Goal: Task Accomplishment & Management: Use online tool/utility

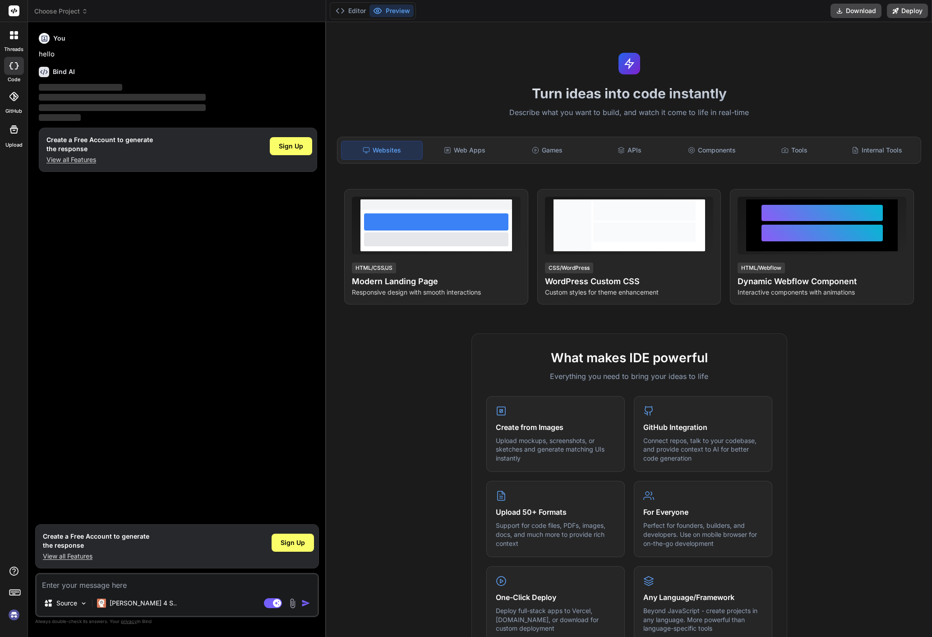
click at [17, 592] on icon at bounding box center [15, 591] width 13 height 13
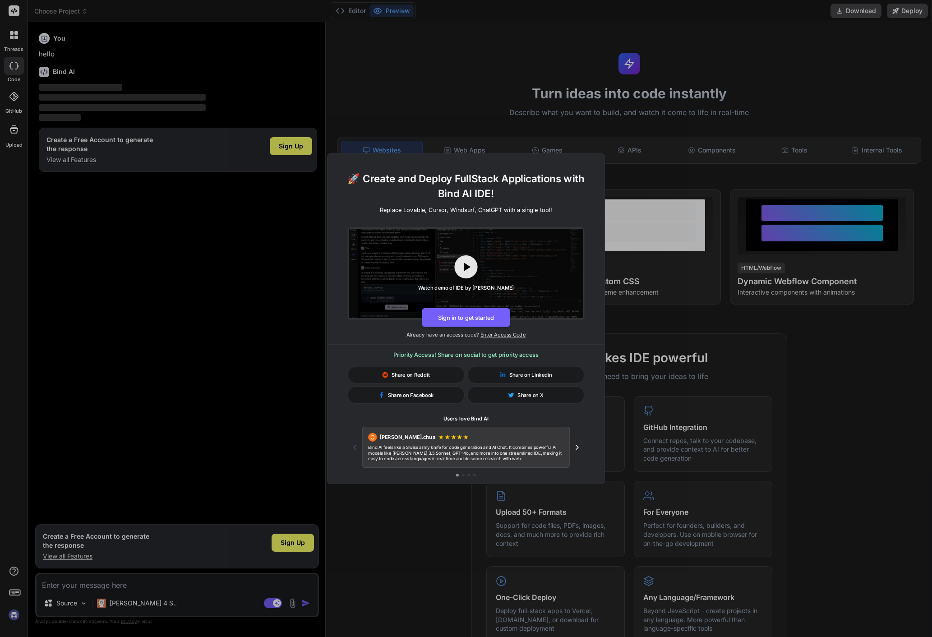
click at [246, 344] on div "🚀 Create and Deploy FullStack Applications with Bind AI IDE! Replace Lovable, C…" at bounding box center [466, 318] width 932 height 637
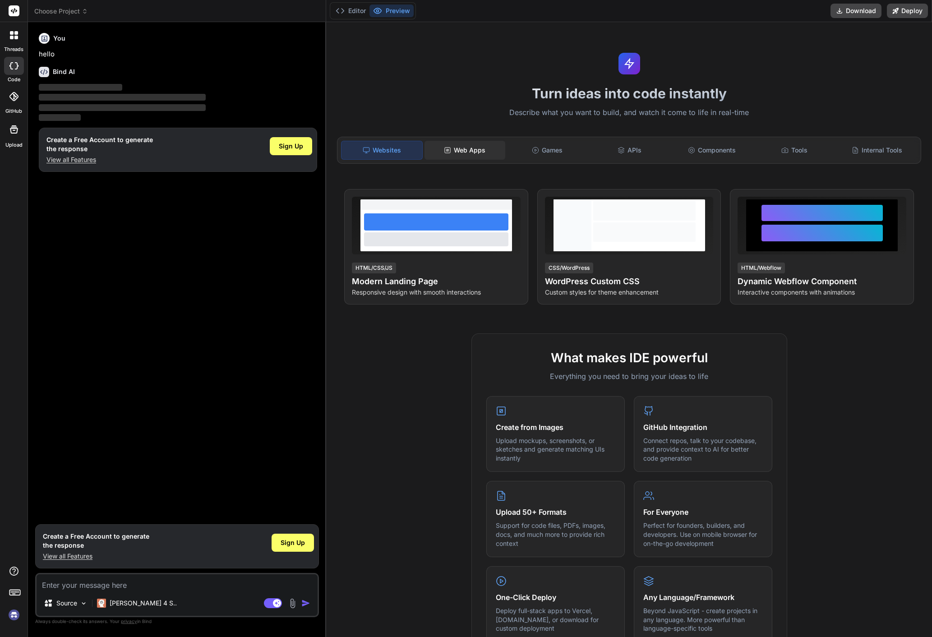
click at [454, 152] on div "Web Apps" at bounding box center [464, 150] width 81 height 19
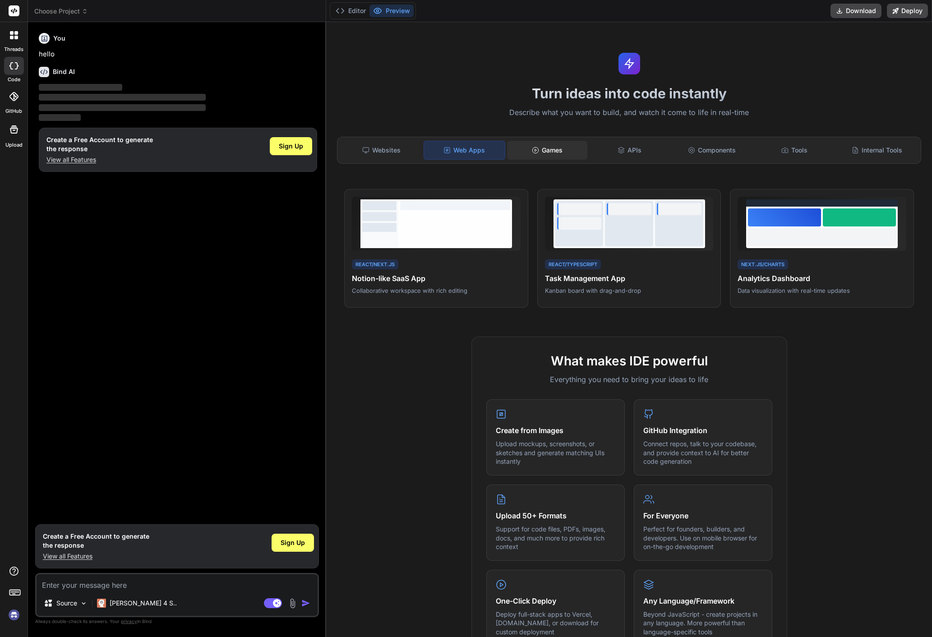
click at [552, 152] on div "Games" at bounding box center [547, 150] width 81 height 19
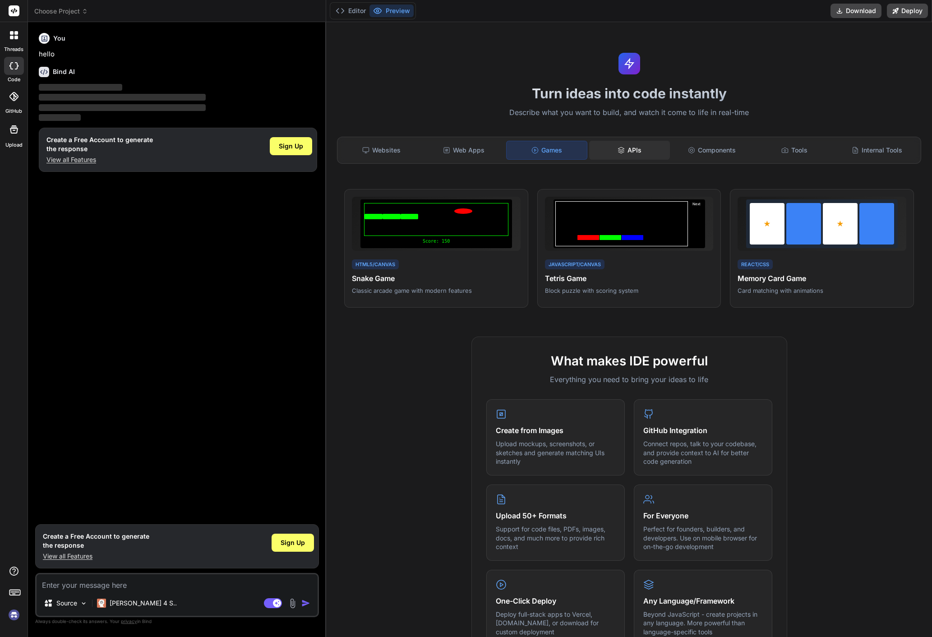
click at [622, 152] on icon at bounding box center [620, 150] width 7 height 7
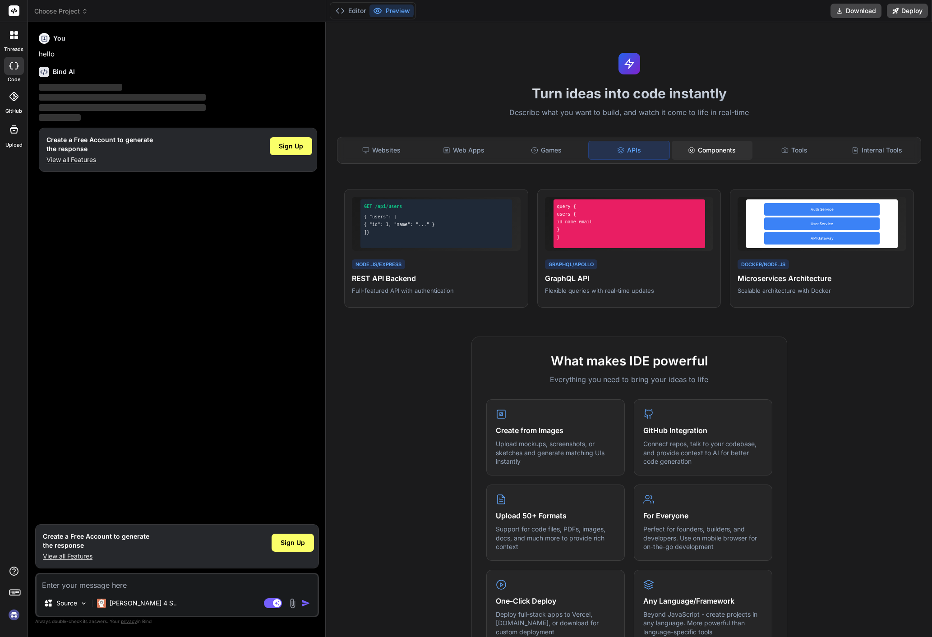
click at [682, 156] on div "Components" at bounding box center [711, 150] width 81 height 19
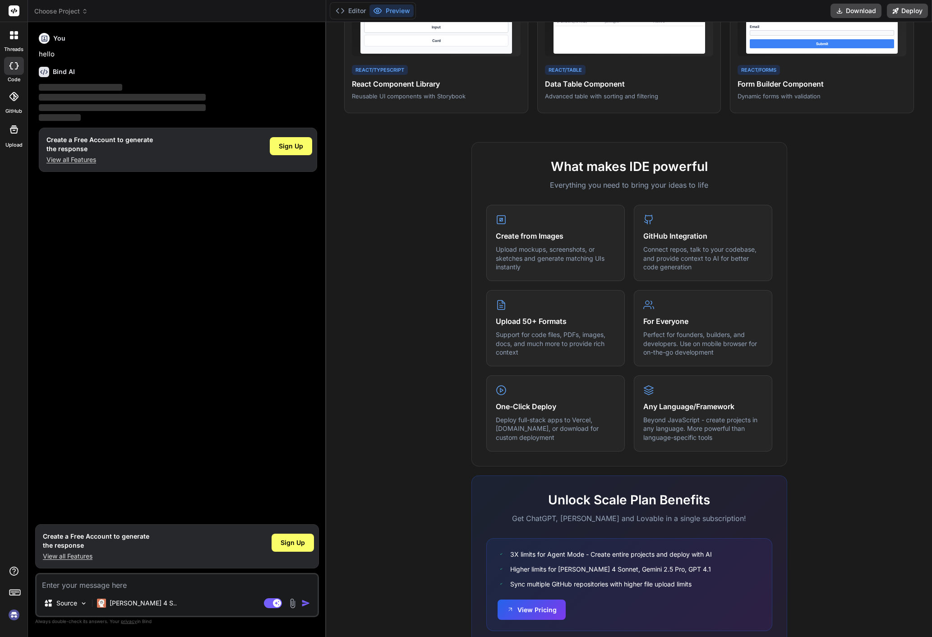
scroll to position [224, 0]
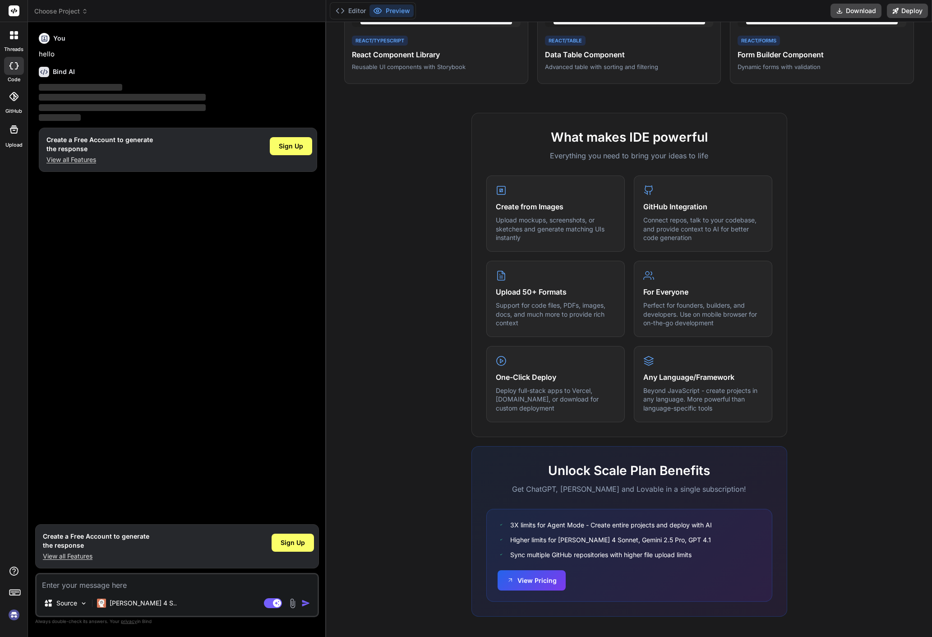
click at [13, 616] on img at bounding box center [13, 614] width 15 height 15
click at [64, 548] on label "Documentation" at bounding box center [64, 550] width 45 height 9
type textarea "x"
